Goal: Task Accomplishment & Management: Use online tool/utility

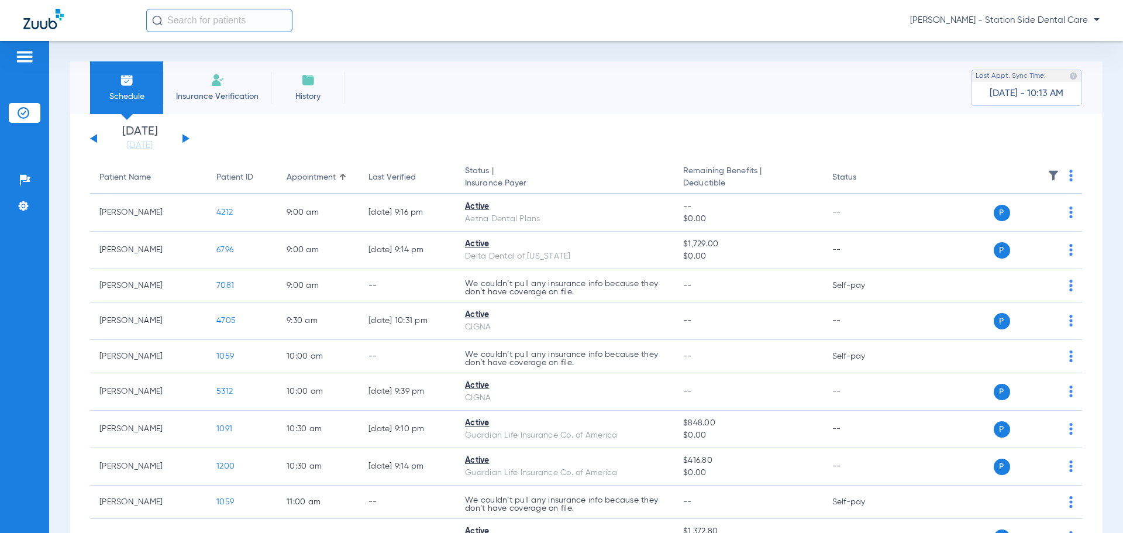
click at [184, 137] on button at bounding box center [185, 138] width 7 height 9
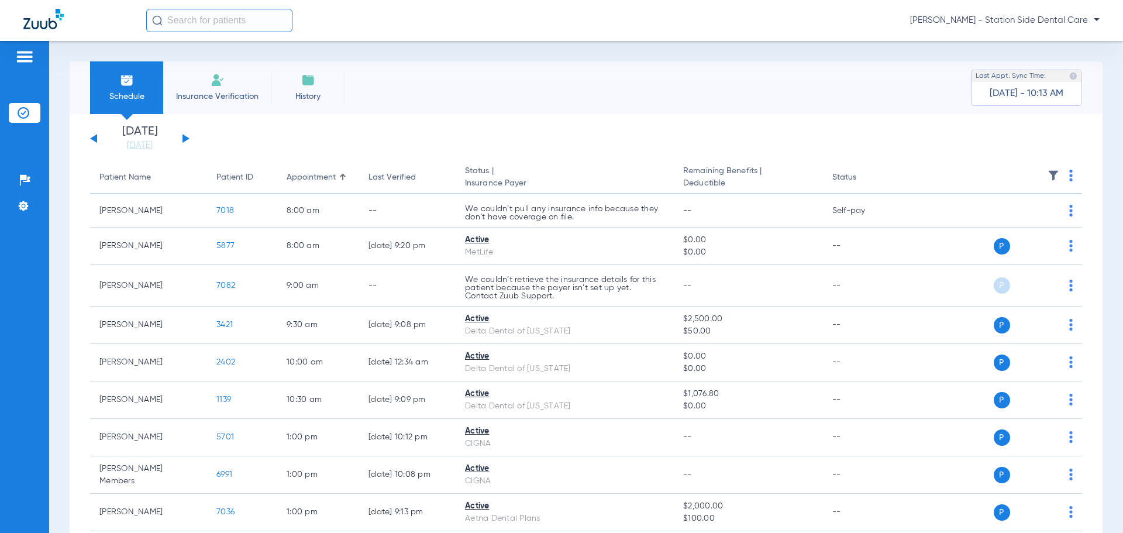
drag, startPoint x: 0, startPoint y: 0, endPoint x: 185, endPoint y: 137, distance: 230.0
click at [185, 137] on button at bounding box center [185, 138] width 7 height 9
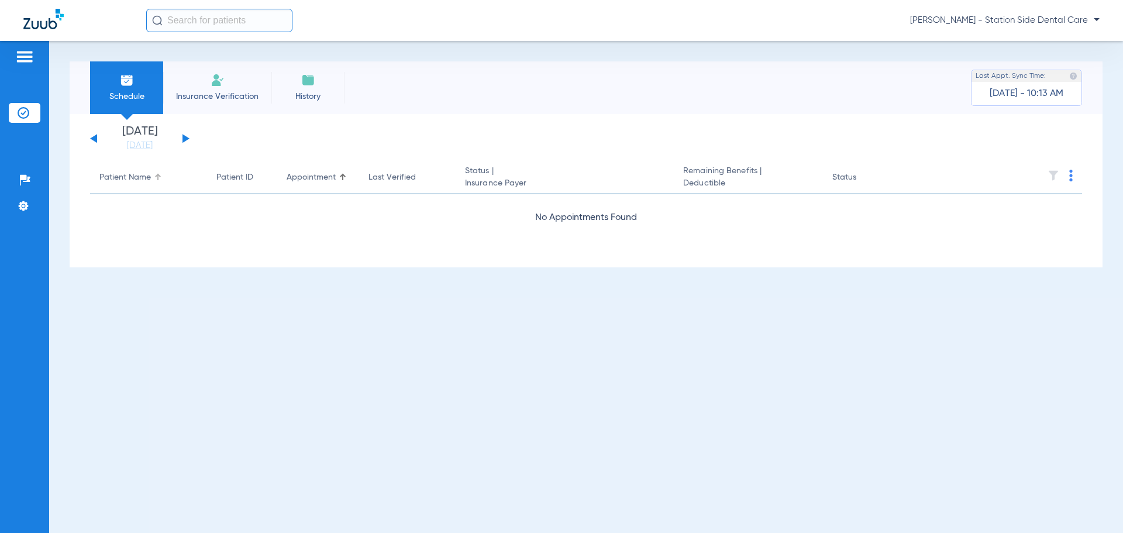
drag, startPoint x: 185, startPoint y: 137, endPoint x: 196, endPoint y: 187, distance: 51.5
click at [196, 187] on app-insurance-verification-schedule-view "[DATE] [DATE] [DATE] [DATE] [DATE] [DATE] [DATE] [DATE] [DATE] [DATE] [DATE] [D…" at bounding box center [586, 191] width 992 height 130
click at [97, 140] on button at bounding box center [93, 138] width 7 height 9
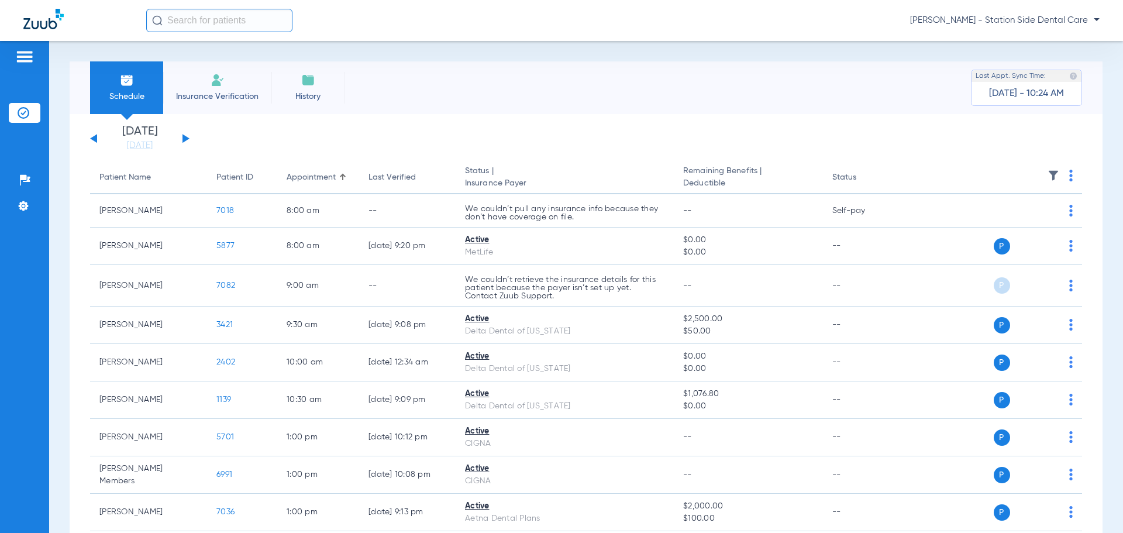
click at [185, 139] on button at bounding box center [185, 138] width 7 height 9
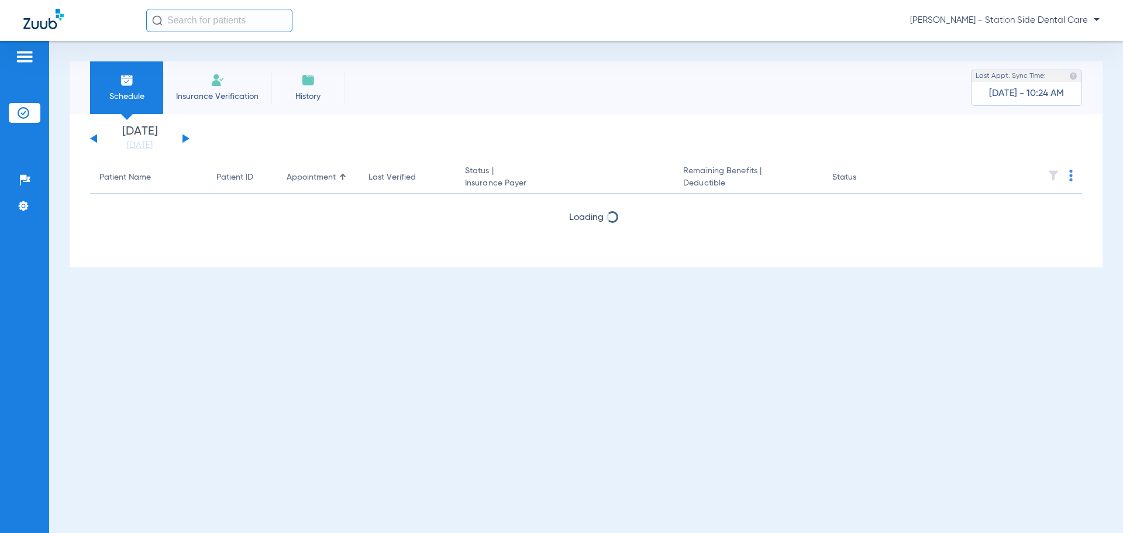
click at [185, 139] on button at bounding box center [185, 138] width 7 height 9
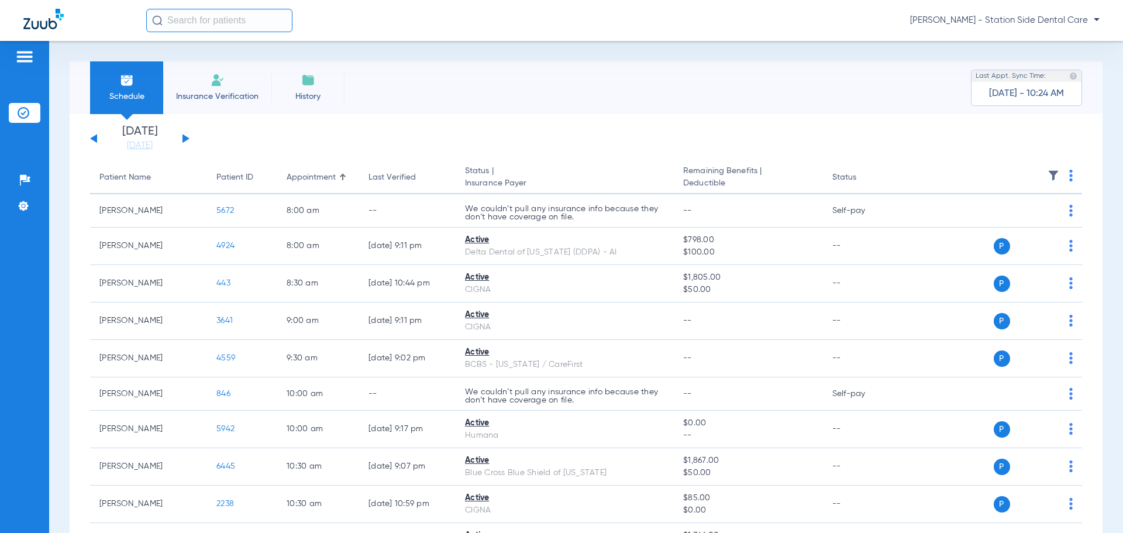
scroll to position [58, 0]
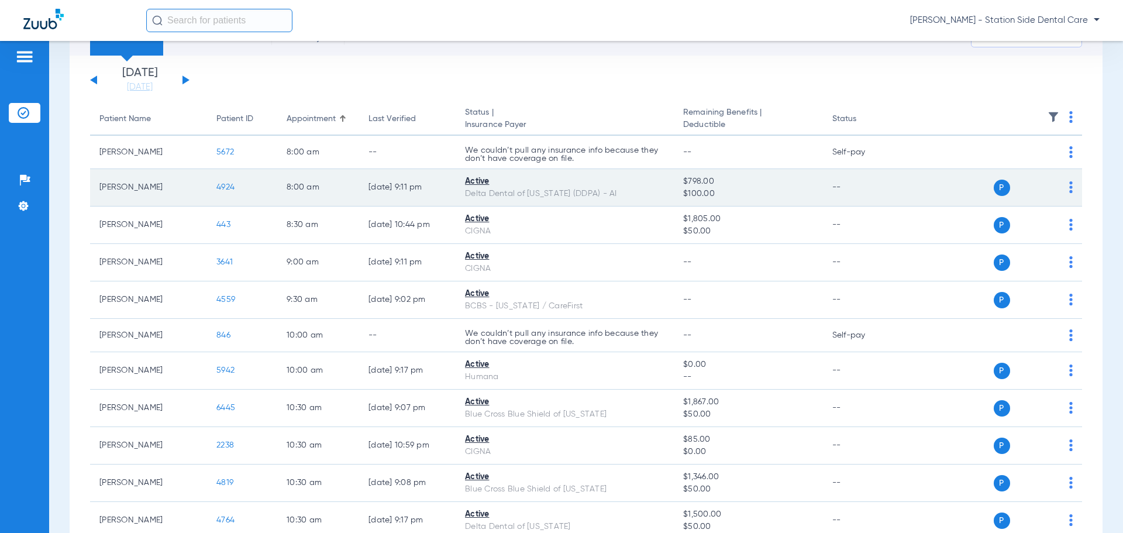
click at [222, 187] on span "4924" at bounding box center [225, 187] width 18 height 8
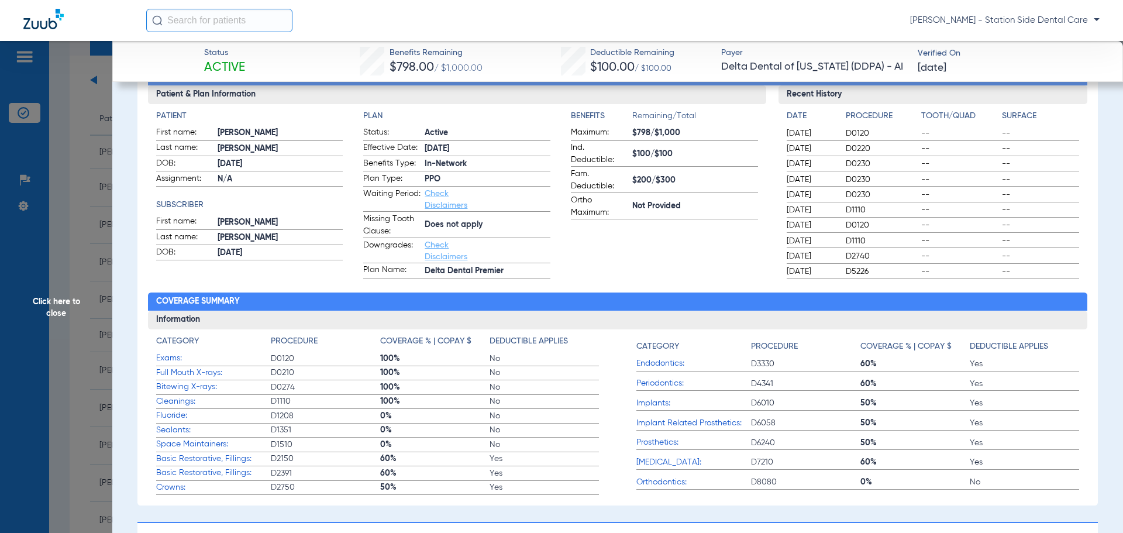
scroll to position [250, 0]
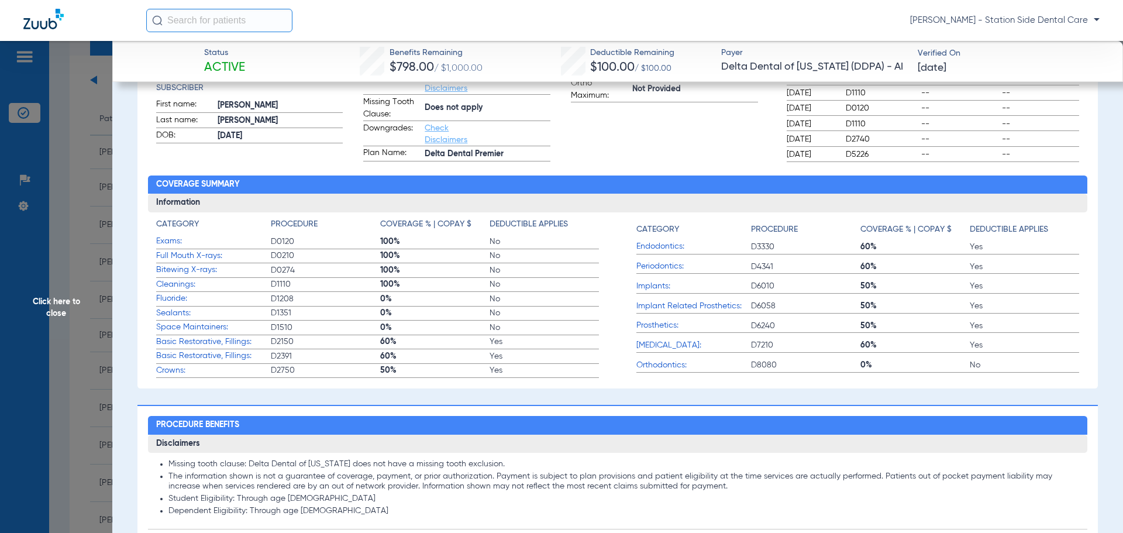
click at [987, 501] on li "Student Eligibility: Through age [DEMOGRAPHIC_DATA]" at bounding box center [623, 499] width 911 height 11
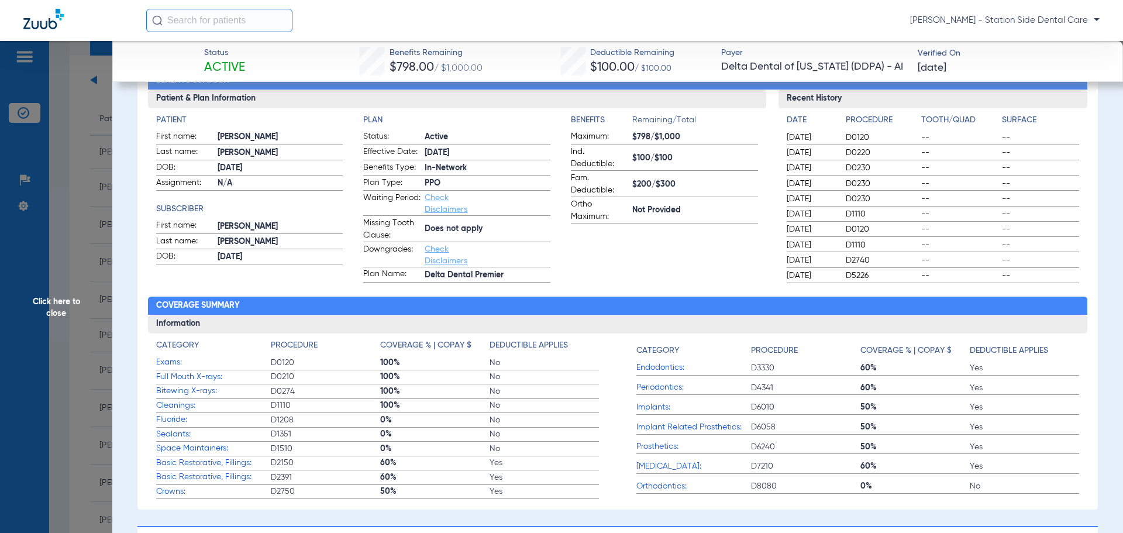
scroll to position [0, 0]
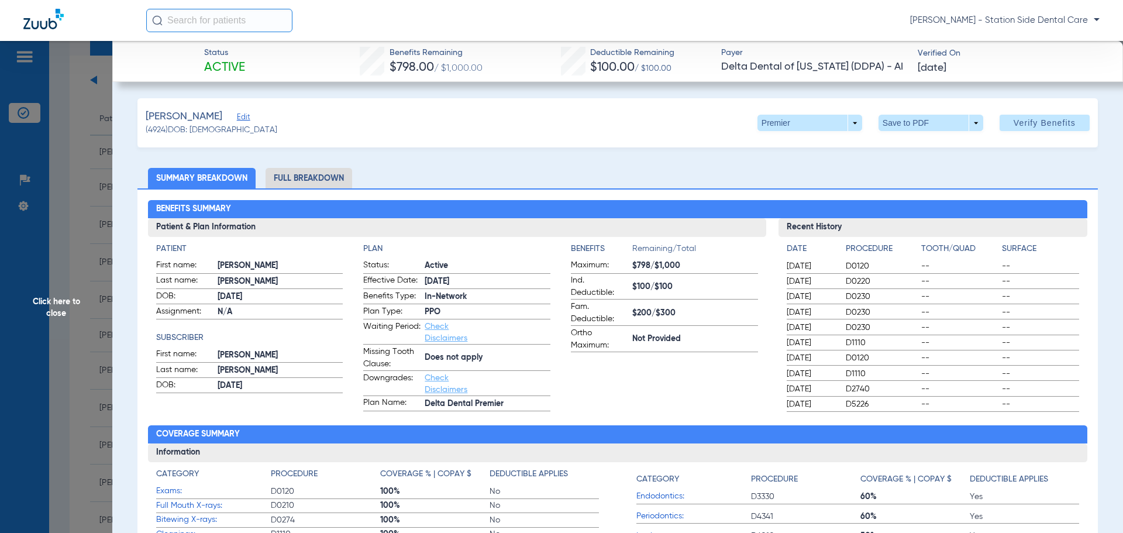
click at [84, 140] on span "Click here to close" at bounding box center [56, 307] width 112 height 533
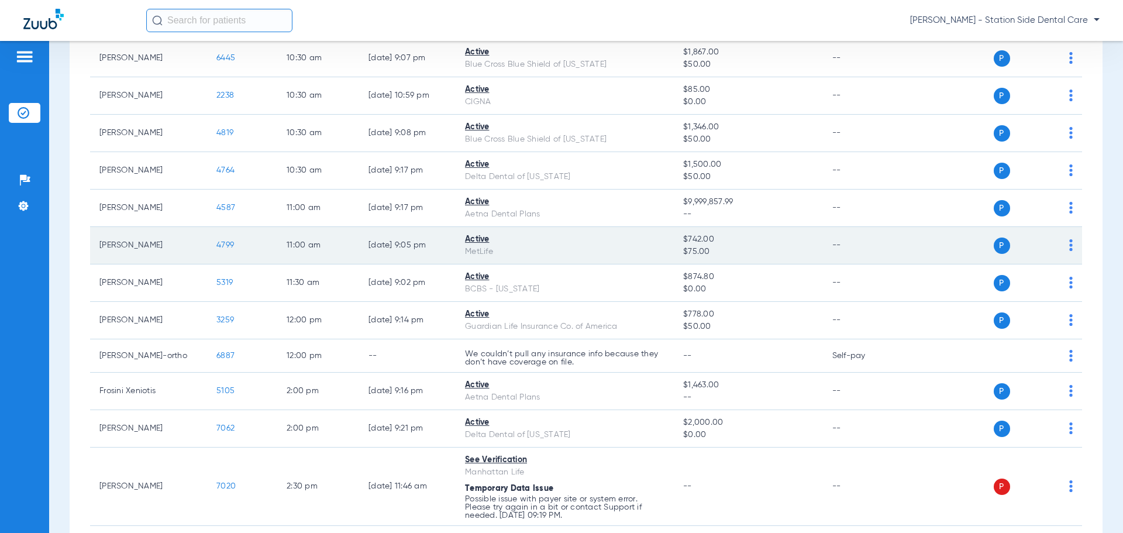
scroll to position [409, 0]
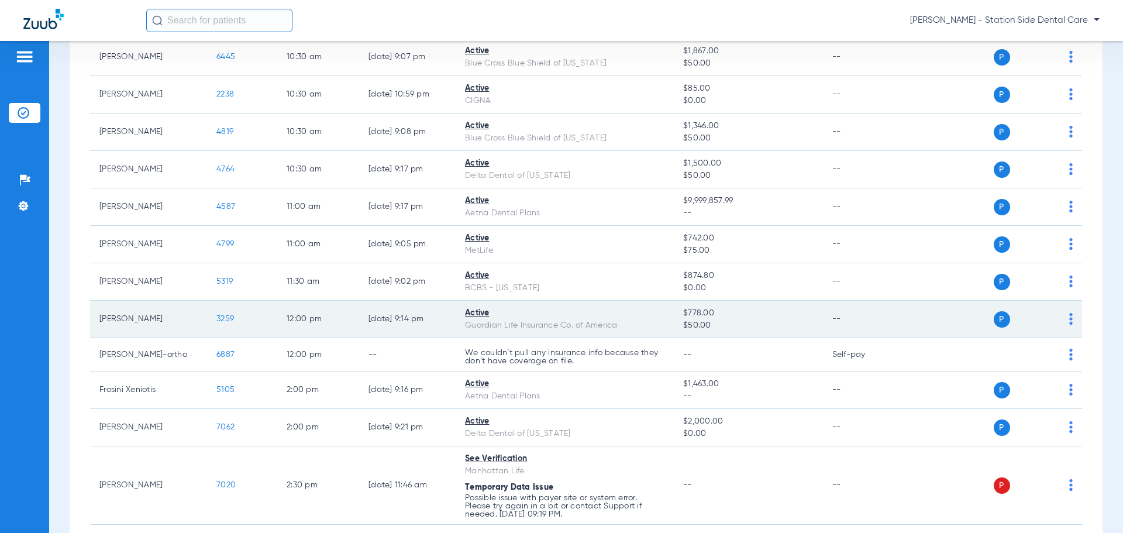
click at [1060, 319] on div "P S" at bounding box center [987, 319] width 171 height 16
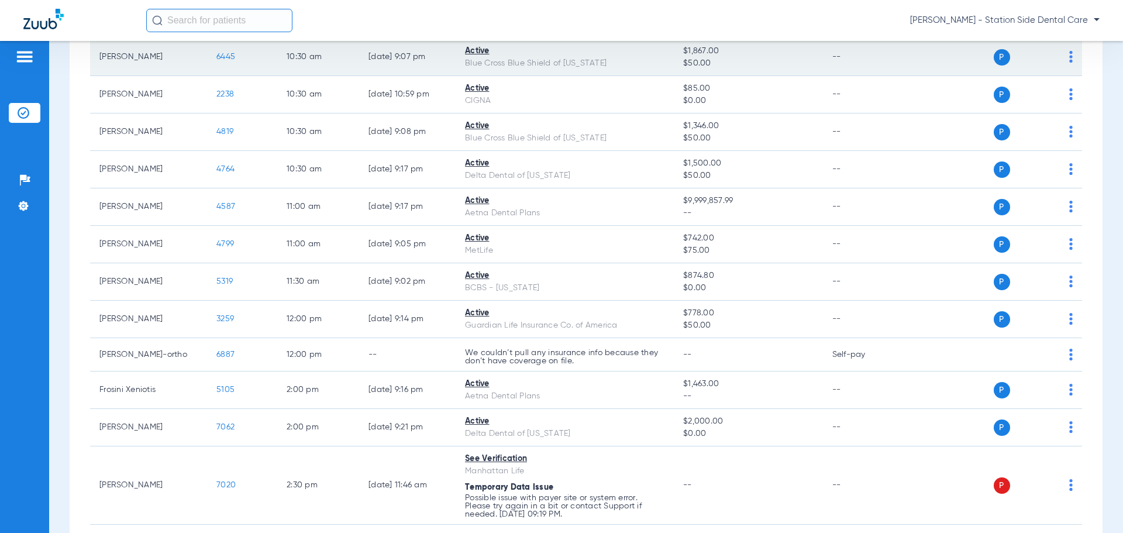
click at [225, 56] on span "6445" at bounding box center [225, 57] width 19 height 8
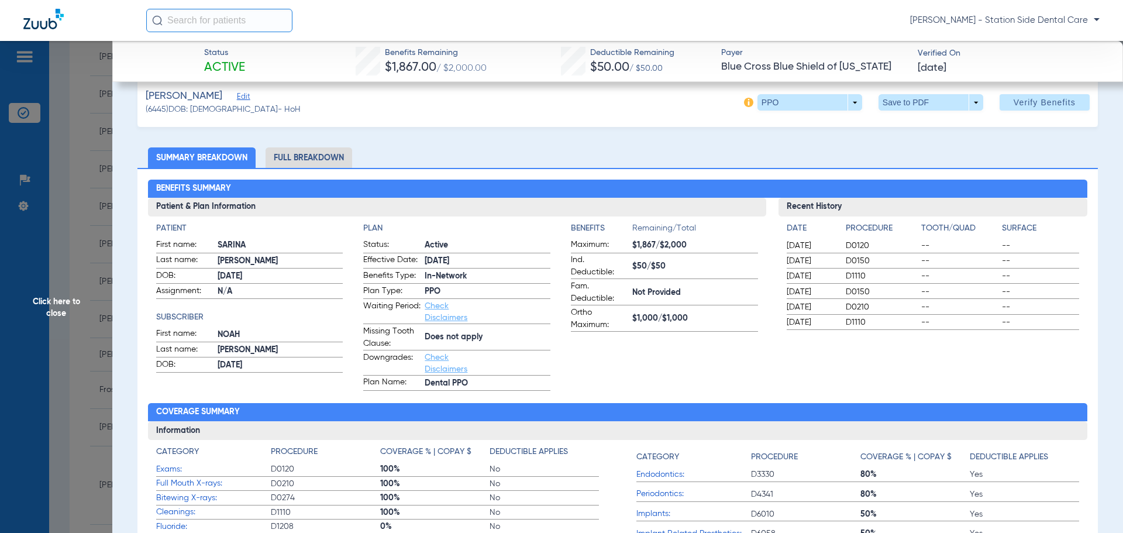
scroll to position [0, 0]
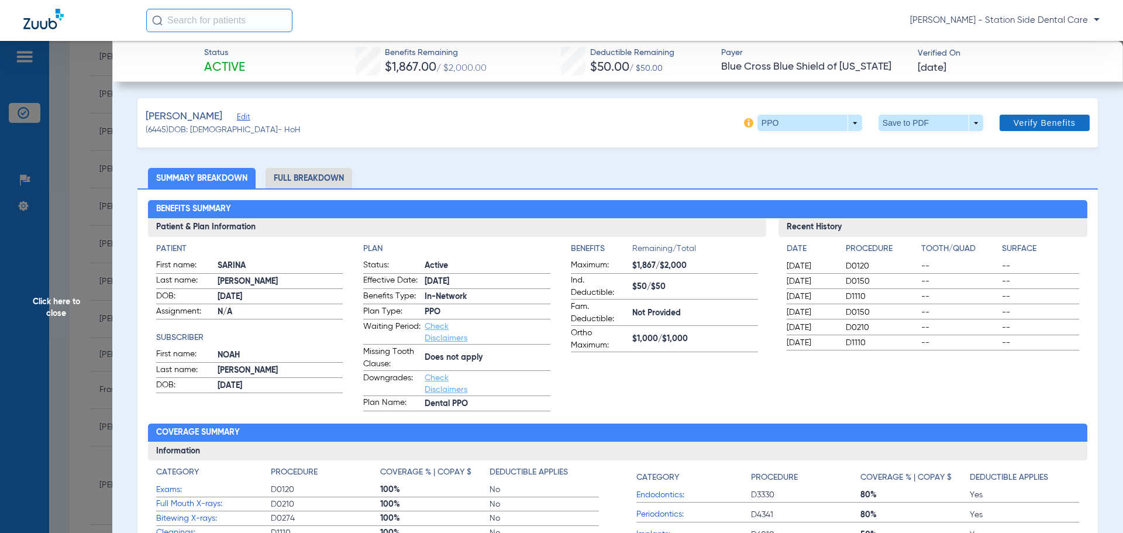
click at [1038, 126] on span "Verify Benefits" at bounding box center [1045, 122] width 62 height 9
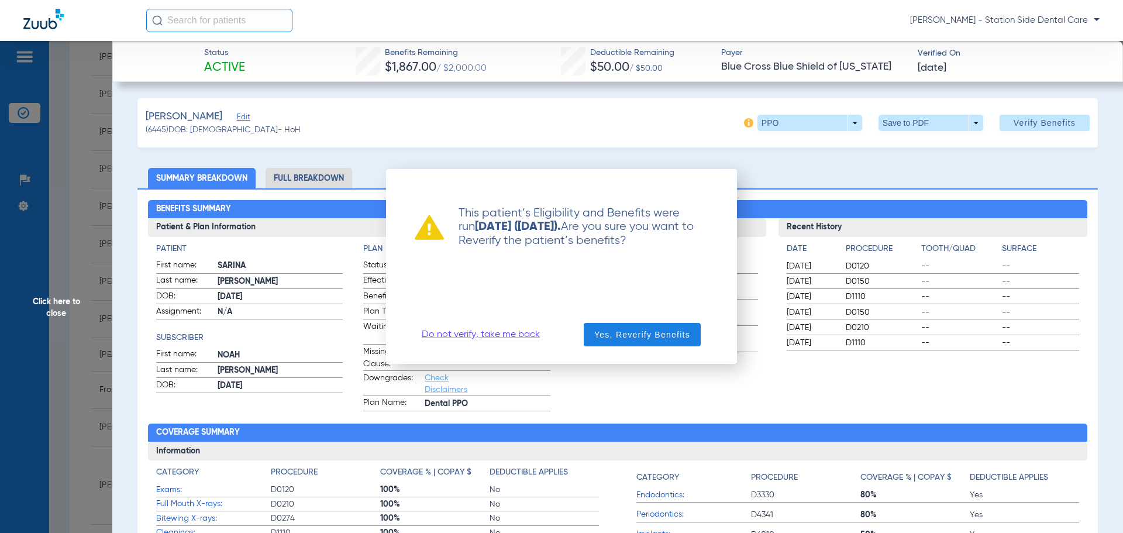
click at [826, 170] on div at bounding box center [561, 266] width 1123 height 533
click at [505, 335] on link "Do not verify, take me back" at bounding box center [481, 335] width 118 height 12
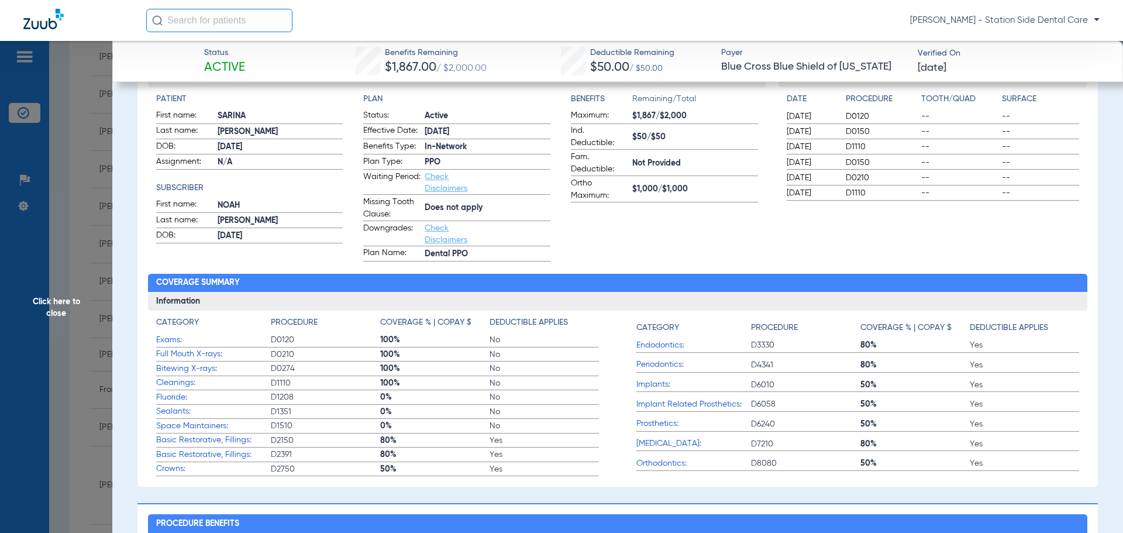
scroll to position [170, 0]
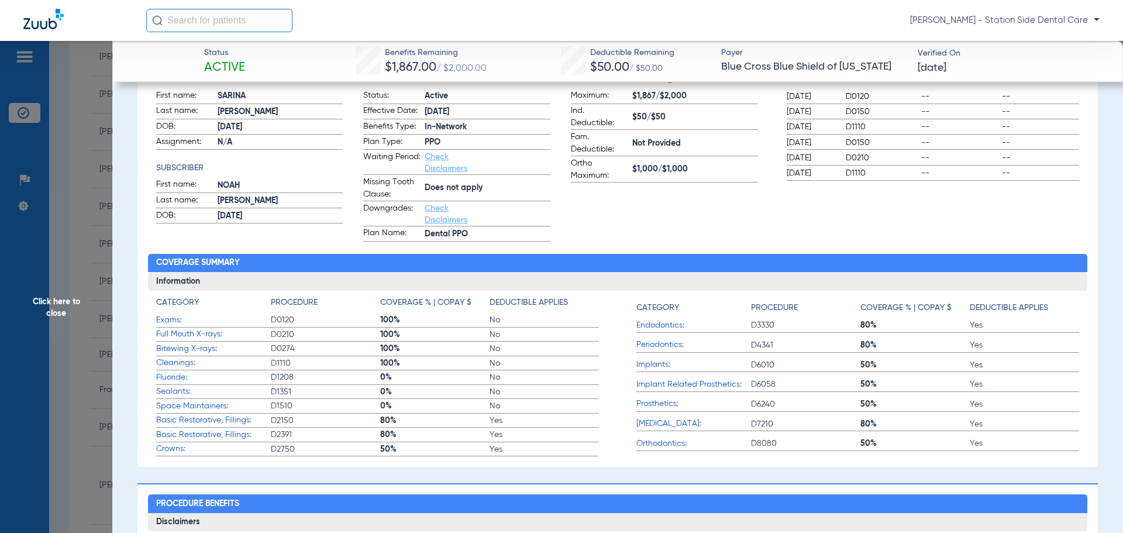
click at [955, 205] on div "Recent History Date Procedure Tooth/Quad Surface [DATE] D0120 -- -- [DATE] D015…" at bounding box center [933, 145] width 309 height 193
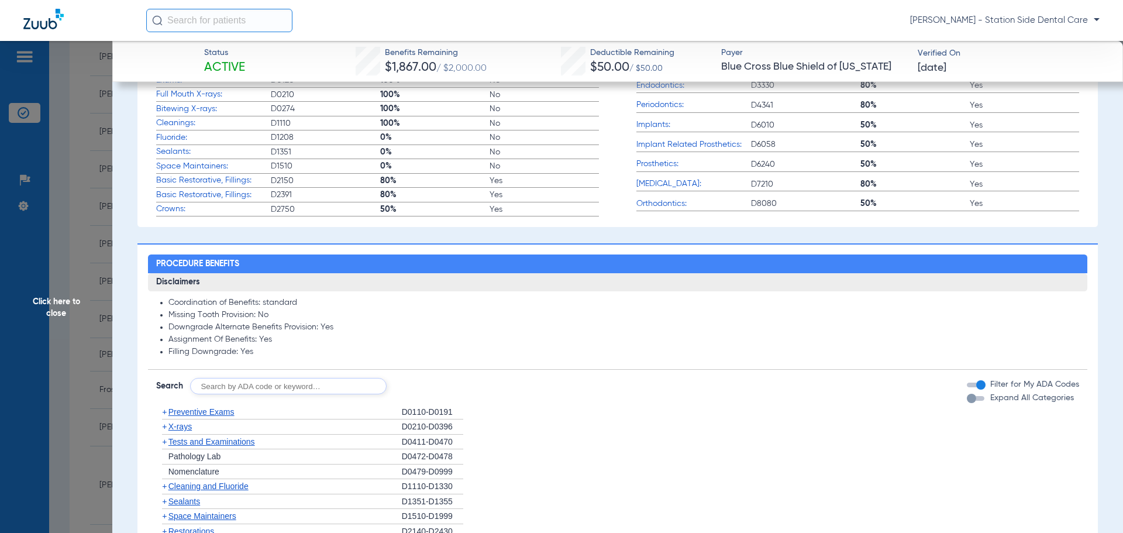
scroll to position [819, 0]
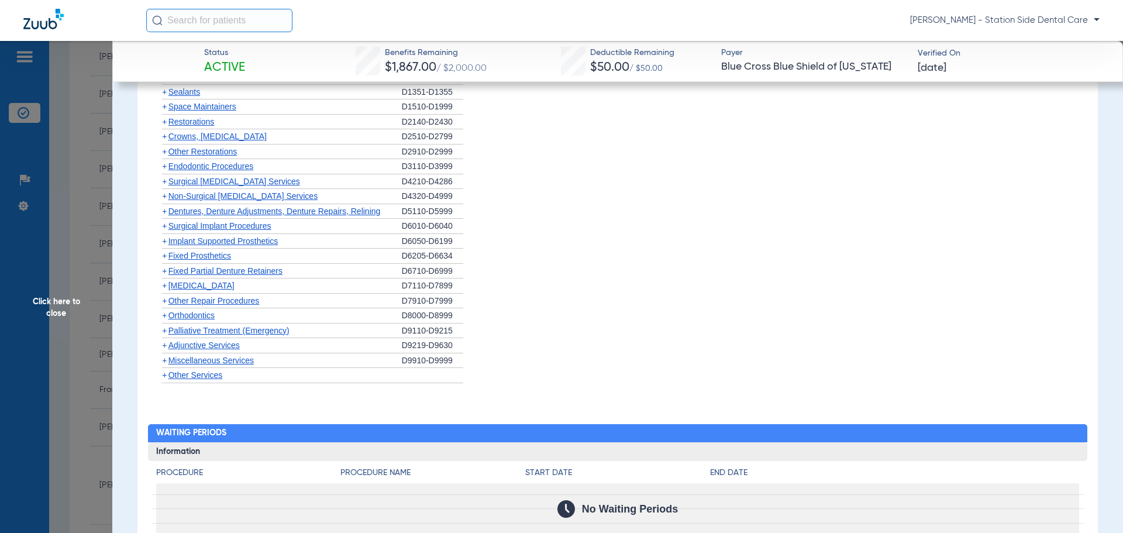
drag, startPoint x: 805, startPoint y: 221, endPoint x: 788, endPoint y: 219, distance: 17.6
click at [804, 221] on li "+ Surgical Implant Procedures D6010-D6040" at bounding box center [618, 226] width 924 height 15
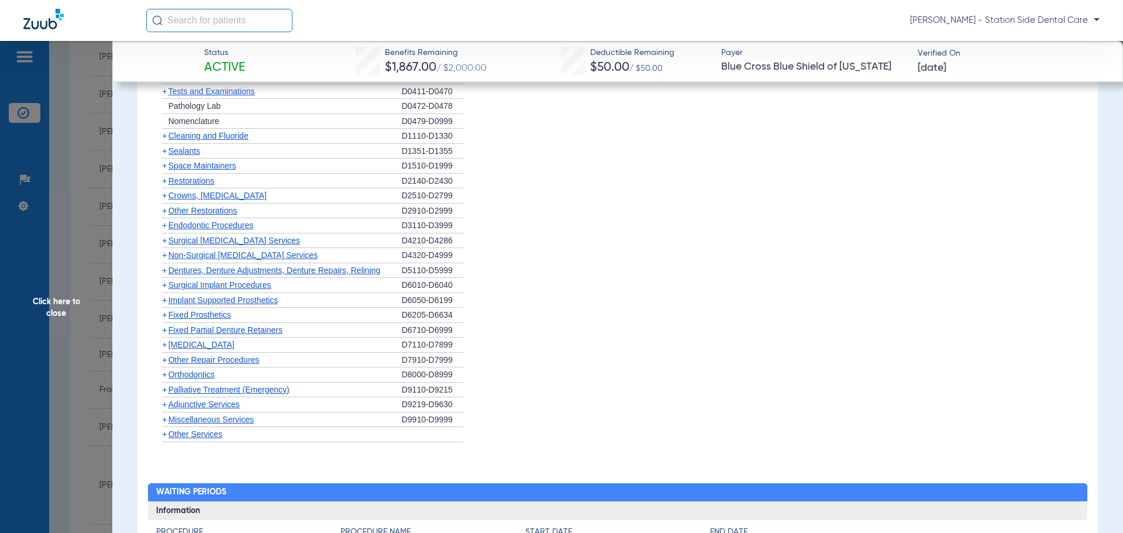
scroll to position [638, 0]
